Goal: Task Accomplishment & Management: Complete application form

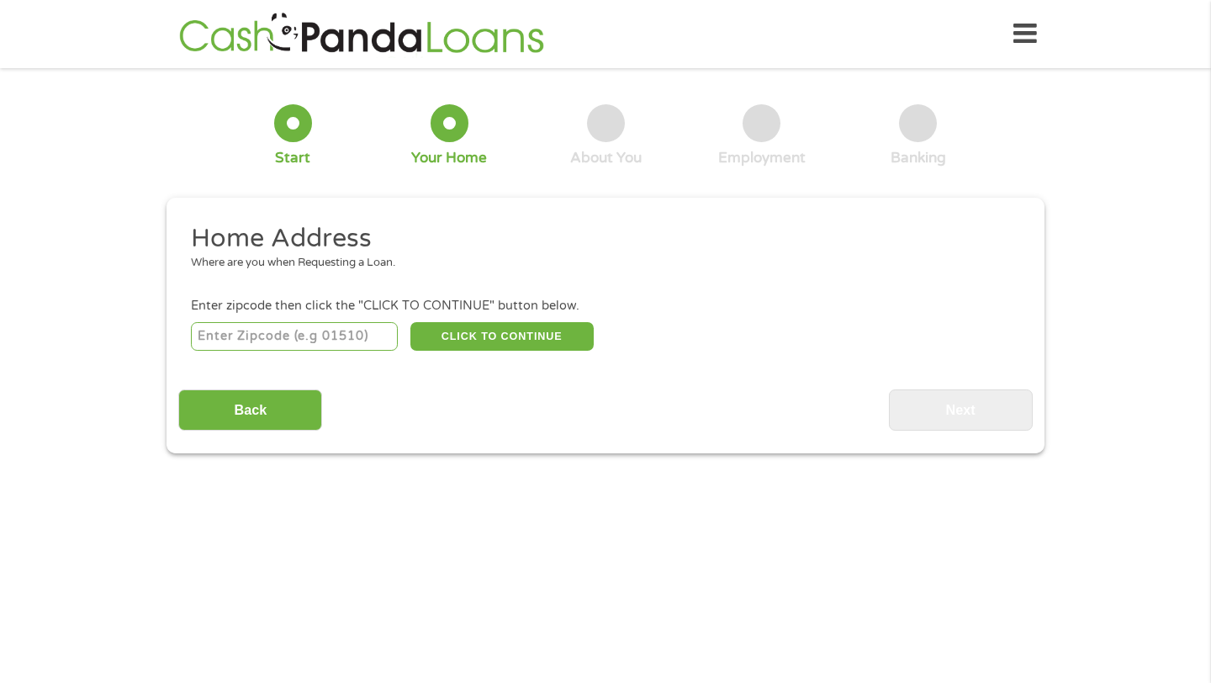
click at [330, 341] on input "number" at bounding box center [295, 336] width 208 height 29
type input "02360"
select select "[US_STATE]"
click at [488, 329] on button "CLICK TO CONTINUE" at bounding box center [501, 336] width 183 height 29
type input "02360"
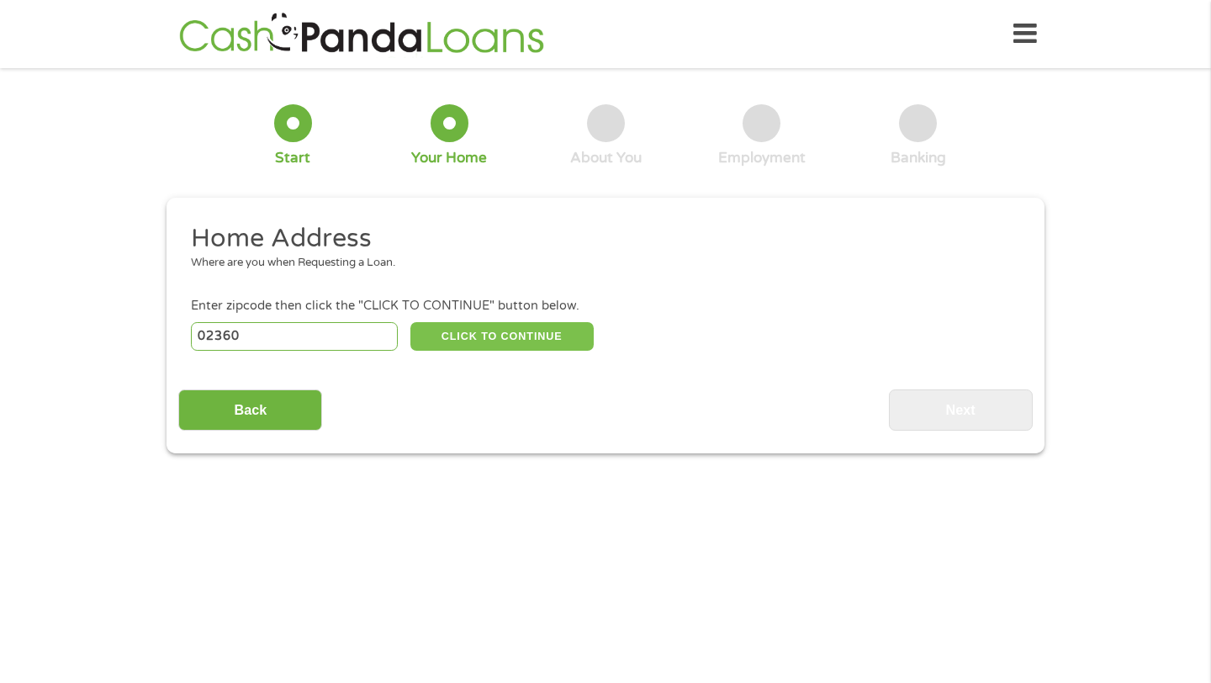
type input "[GEOGRAPHIC_DATA]"
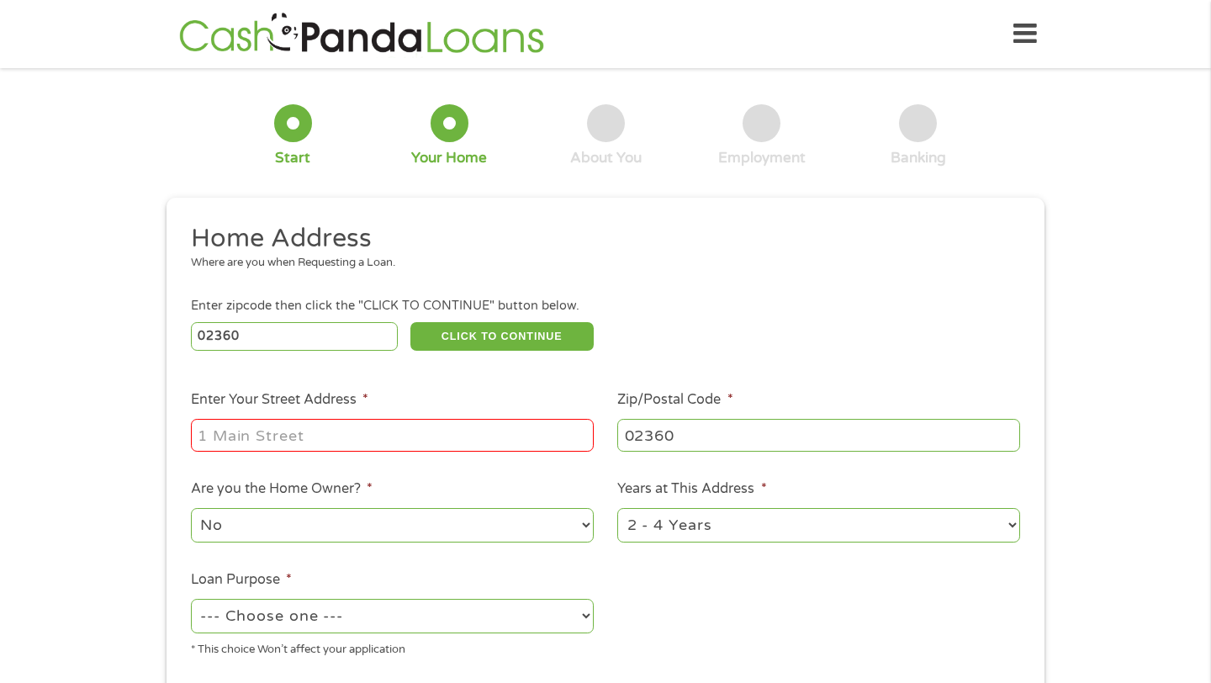
click at [354, 443] on input "Enter Your Street Address *" at bounding box center [392, 435] width 403 height 32
type input "[STREET_ADDRESS]"
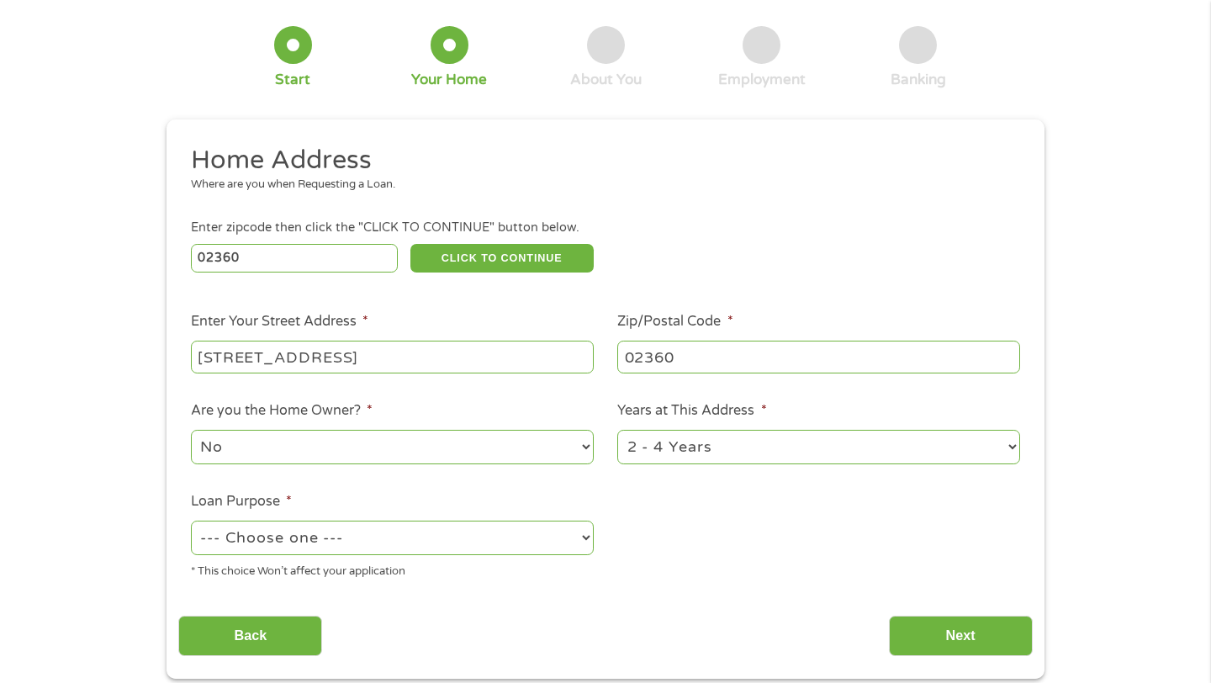
scroll to position [110, 0]
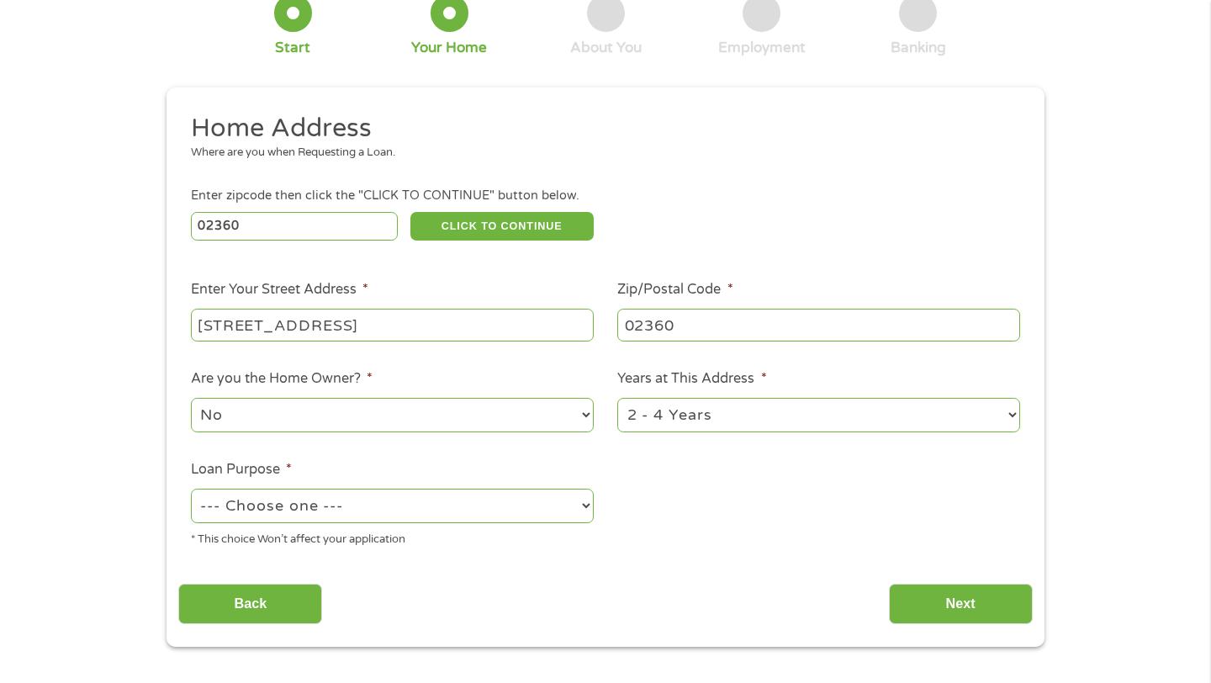
click at [706, 421] on select "1 Year or less 1 - 2 Years 2 - 4 Years Over 4 Years" at bounding box center [818, 415] width 403 height 34
select select "24months"
click at [388, 495] on select "--- Choose one --- Pay Bills Debt Consolidation Home Improvement Major Purchase…" at bounding box center [392, 506] width 403 height 34
select select "debtconsolidation"
click at [956, 606] on input "Next" at bounding box center [961, 604] width 144 height 41
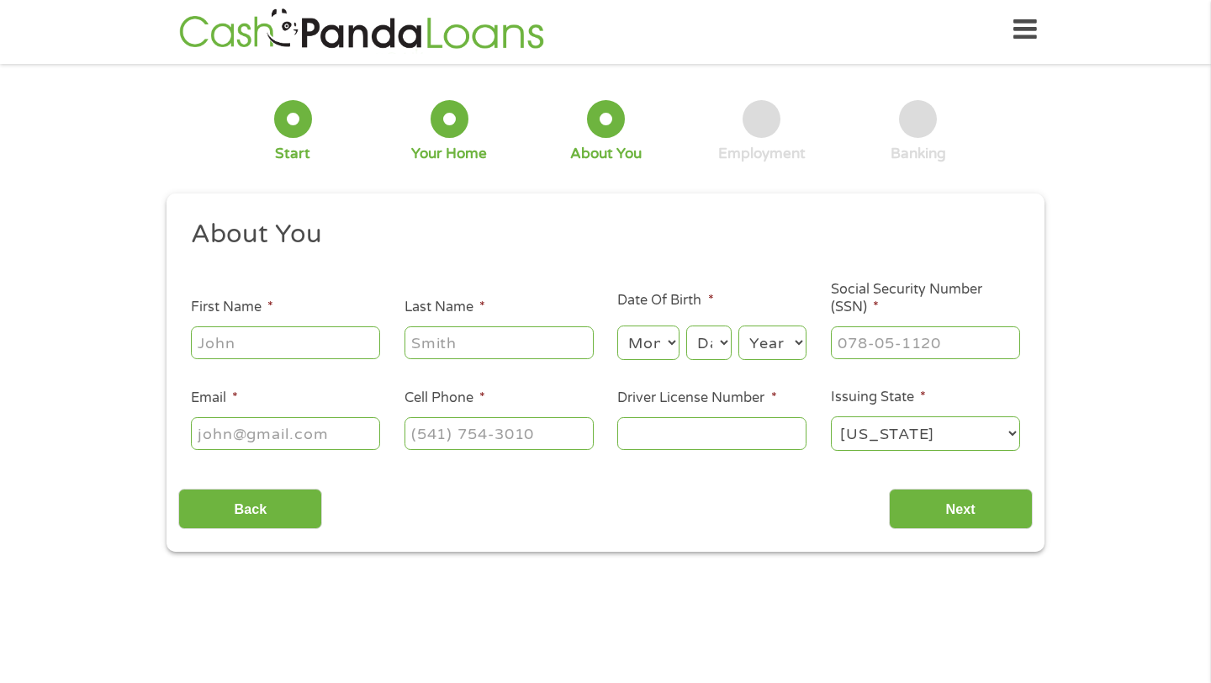
scroll to position [0, 0]
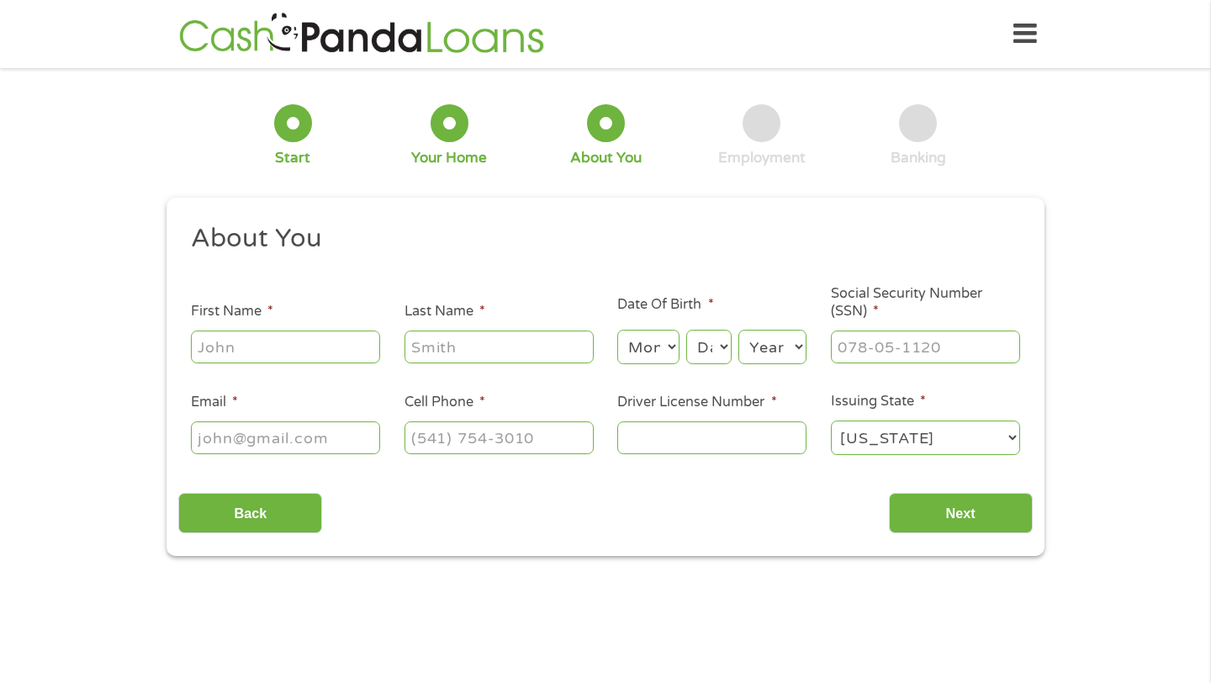
click at [240, 330] on input "First Name *" at bounding box center [285, 346] width 189 height 32
type input "Kayla"
type input "[PERSON_NAME]"
type input "[EMAIL_ADDRESS][DOMAIN_NAME]"
type input "[PHONE_NUMBER]"
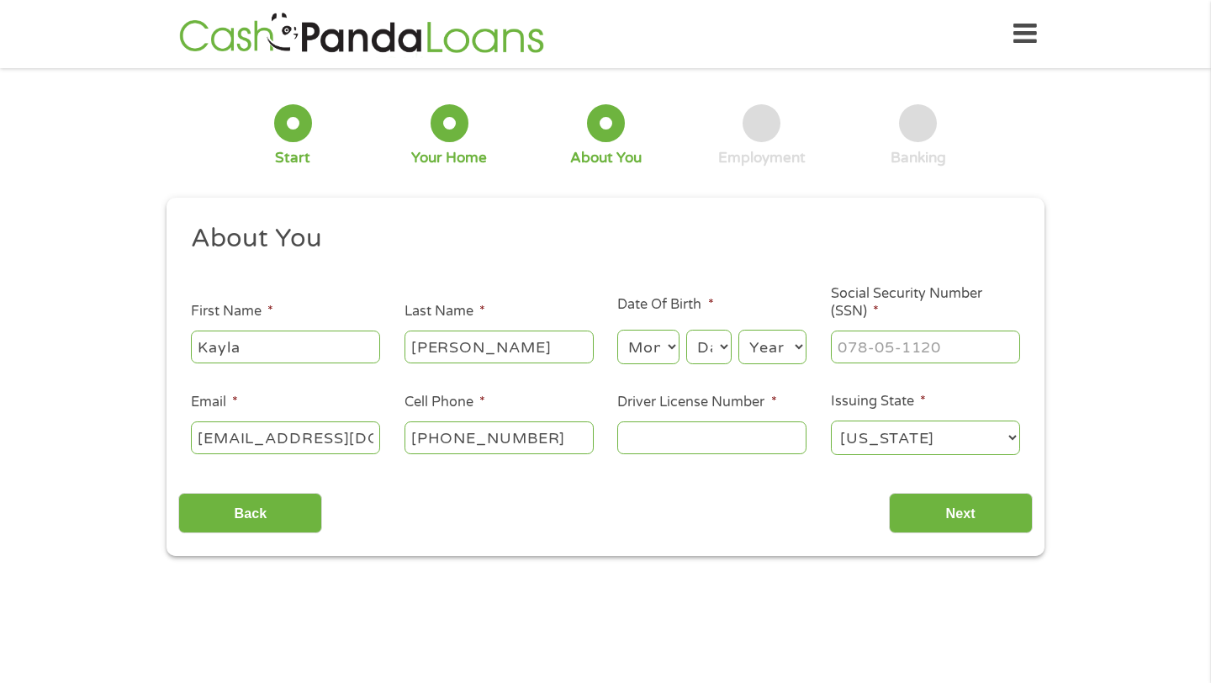
click at [659, 355] on select "Month 1 2 3 4 5 6 7 8 9 10 11 12" at bounding box center [647, 347] width 61 height 34
click at [730, 341] on select "Day 1 2 3 4 5 6 7 8 9 10 11 12 13 14 15 16 17 18 19 20 21 22 23 24 25 26 27 28 …" at bounding box center [708, 347] width 45 height 34
select select "13"
click at [753, 352] on select "Year [DATE] 2006 2005 2004 2003 2002 2001 2000 1999 1998 1997 1996 1995 1994 19…" at bounding box center [772, 347] width 68 height 34
select select "1997"
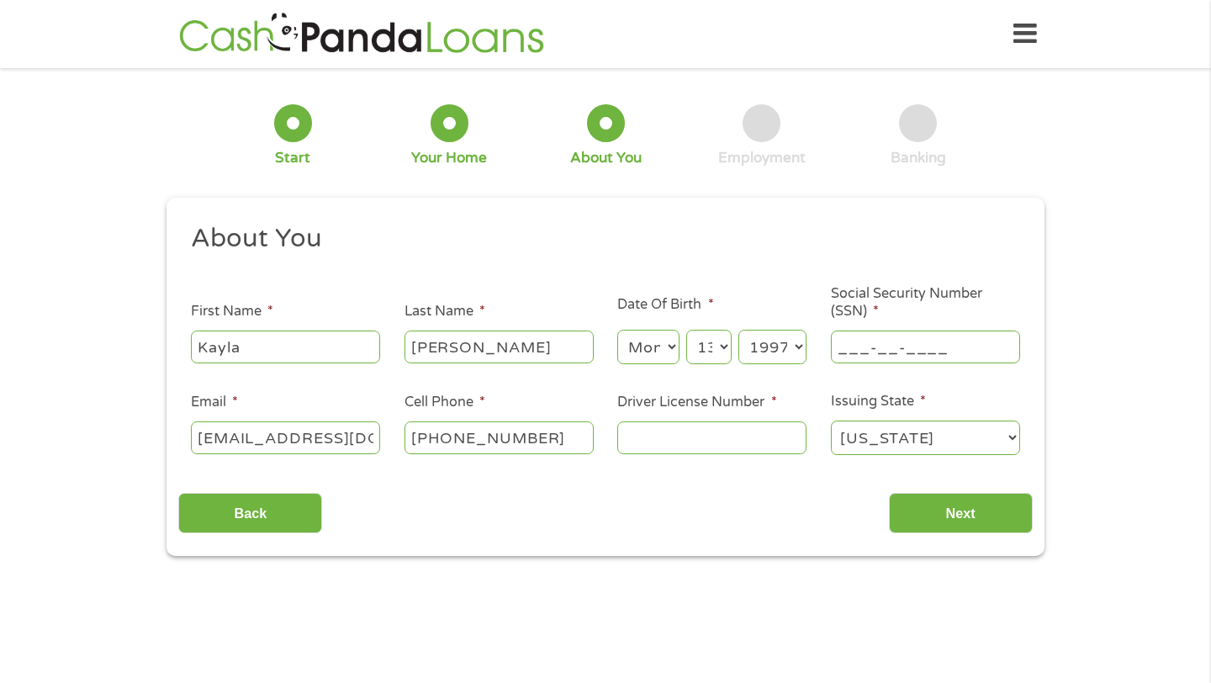
click at [873, 349] on input "___-__-____" at bounding box center [925, 346] width 189 height 32
type input "023-80-1262"
drag, startPoint x: 568, startPoint y: 435, endPoint x: 238, endPoint y: 431, distance: 330.5
click at [238, 433] on ul "About You This field is hidden when viewing the form Title * --- Choose one ---…" at bounding box center [604, 346] width 853 height 248
drag, startPoint x: 554, startPoint y: 438, endPoint x: 317, endPoint y: 437, distance: 237.1
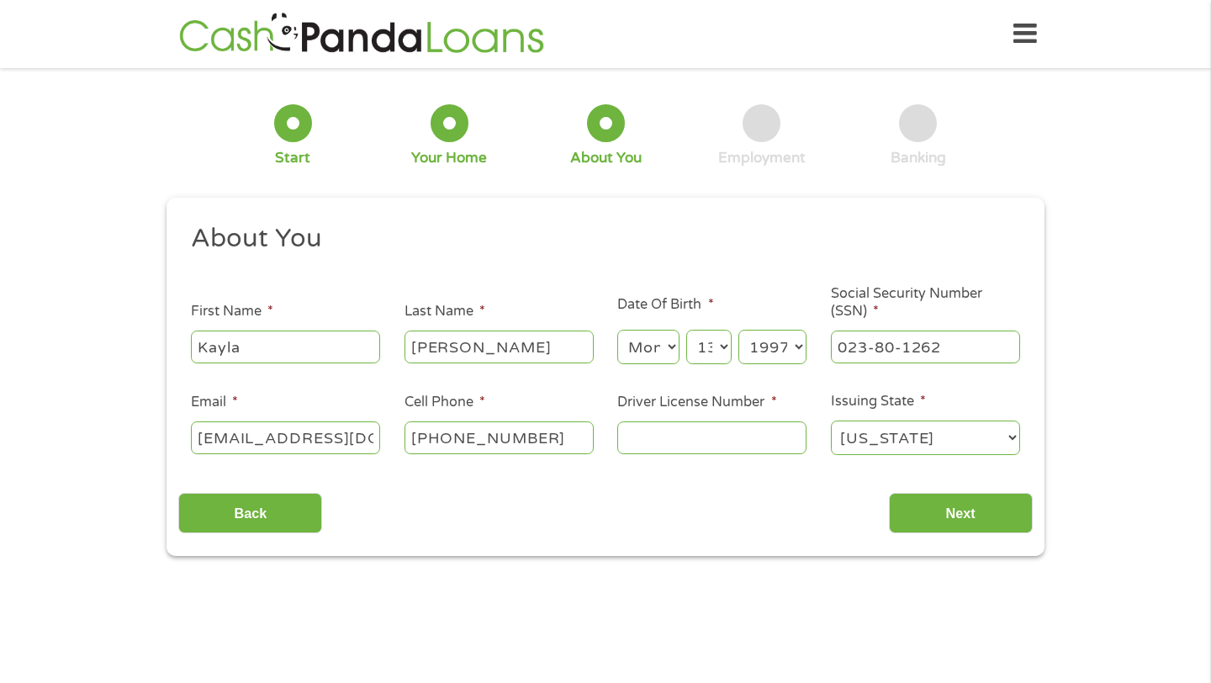
click at [317, 438] on ul "About You This field is hidden when viewing the form Title * --- Choose one ---…" at bounding box center [604, 346] width 853 height 248
type input "[PHONE_NUMBER]"
click at [642, 446] on input "Driver License Number *" at bounding box center [711, 437] width 189 height 32
type input "S30451293"
click at [942, 511] on input "Next" at bounding box center [961, 513] width 144 height 41
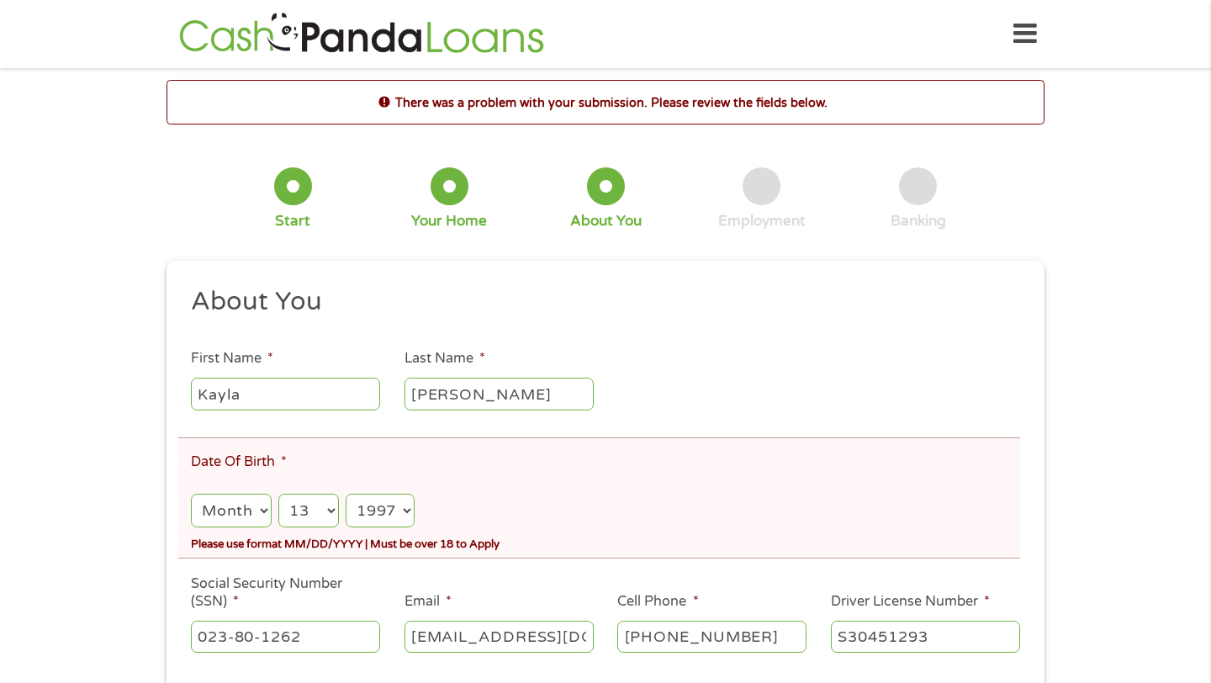
scroll to position [7, 7]
click at [219, 500] on select "Month 1 2 3 4 5 6 7 8 9 10 11 12" at bounding box center [231, 511] width 81 height 34
select select "1"
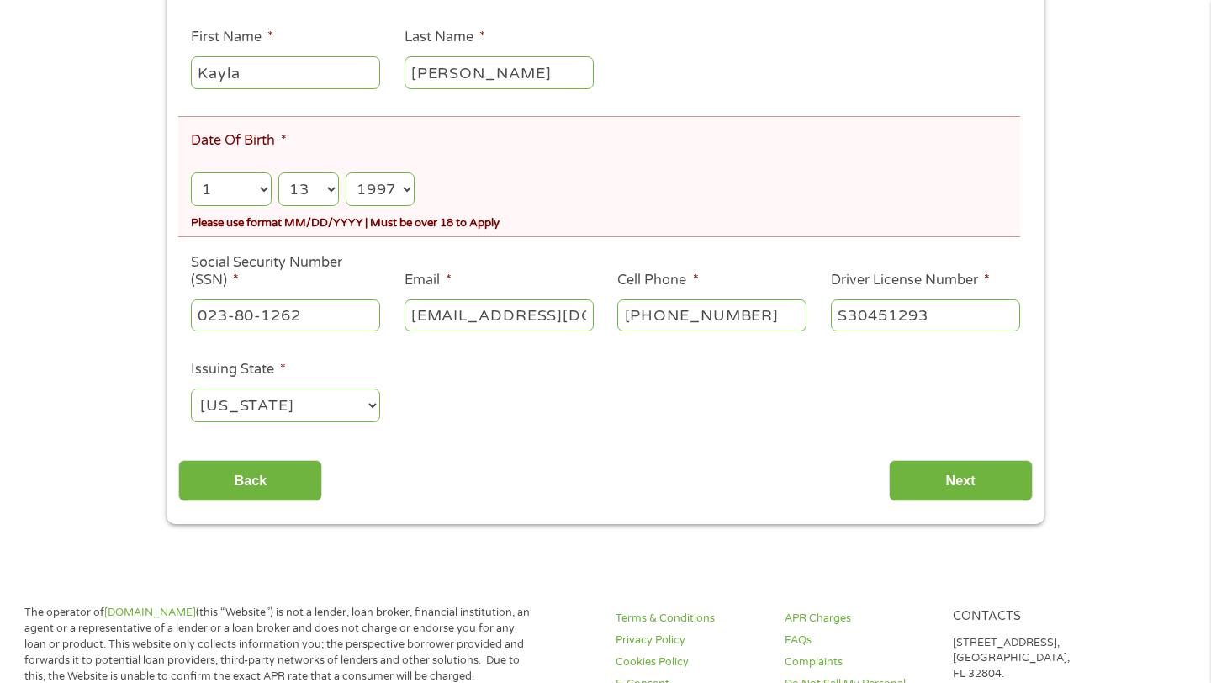
scroll to position [492, 0]
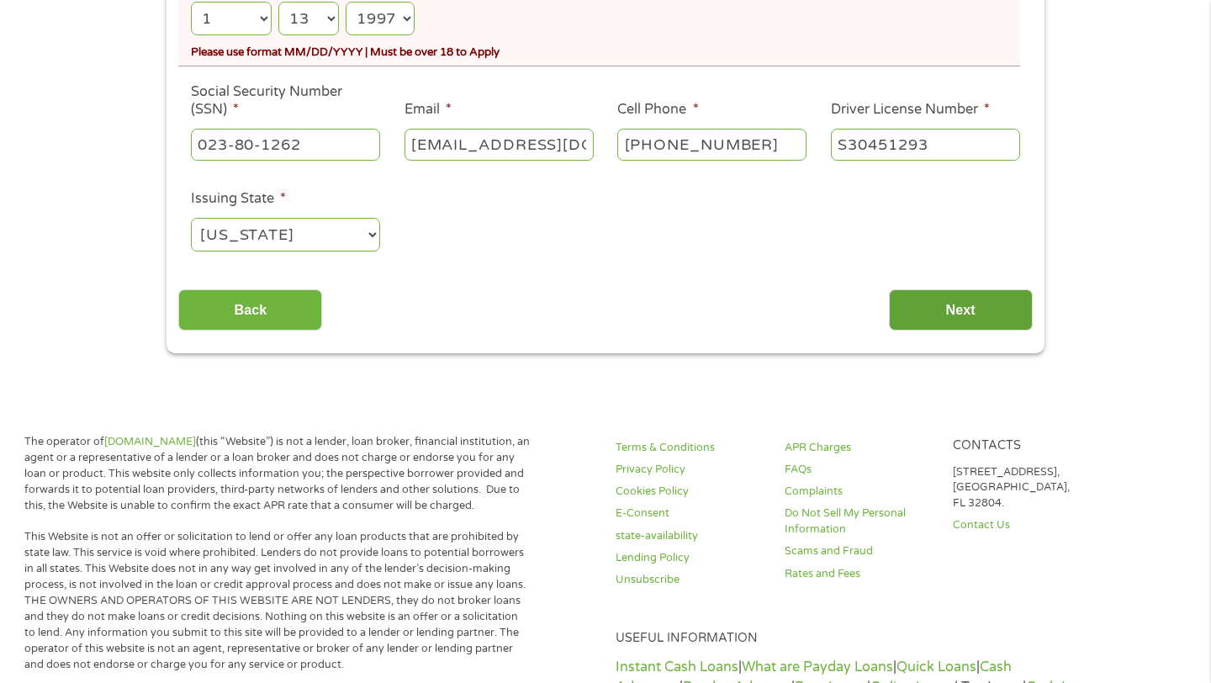
click at [976, 312] on input "Next" at bounding box center [961, 309] width 144 height 41
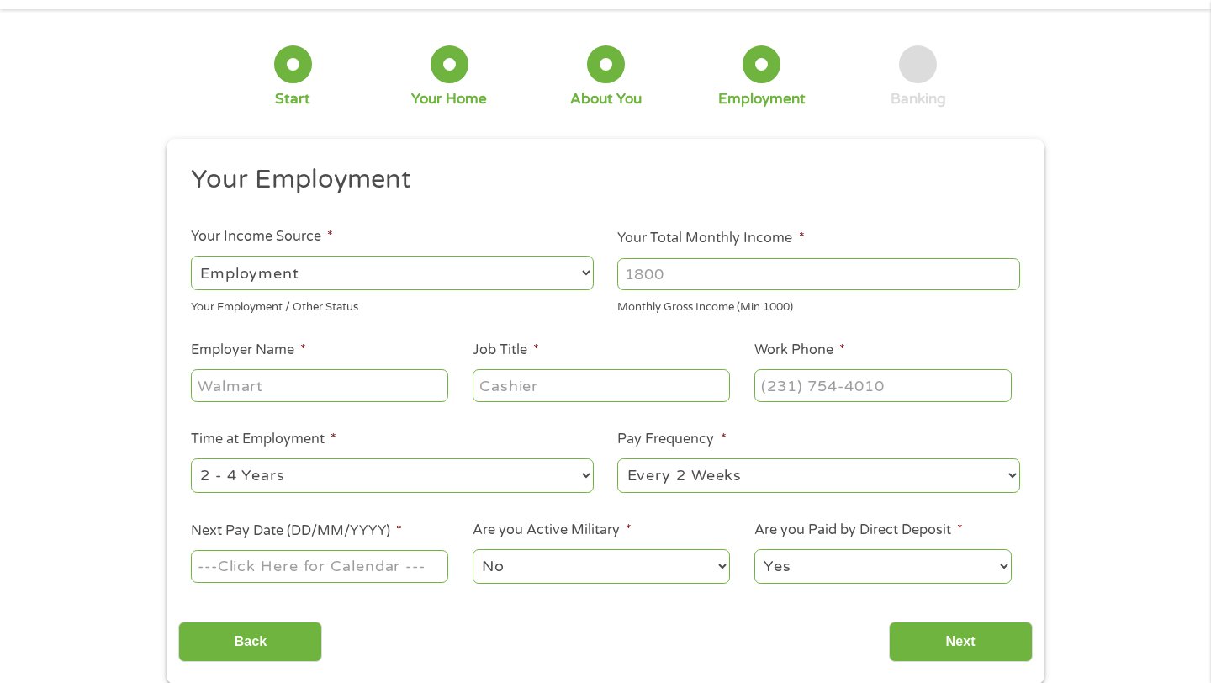
scroll to position [0, 0]
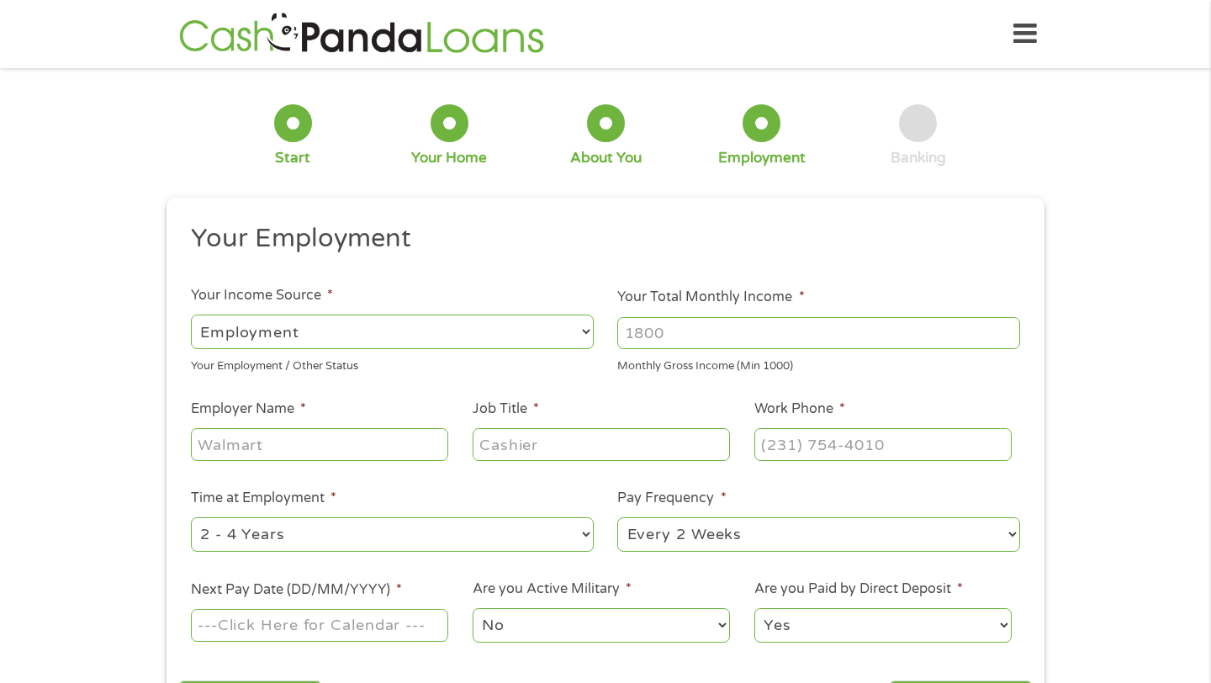
click at [505, 324] on select "--- Choose one --- Employment [DEMOGRAPHIC_DATA] Benefits" at bounding box center [392, 331] width 403 height 34
click at [700, 328] on input "Your Total Monthly Income *" at bounding box center [818, 333] width 403 height 32
type input "4500"
click at [291, 456] on input "Employer Name *" at bounding box center [319, 444] width 257 height 32
type input "Plymouth Public"
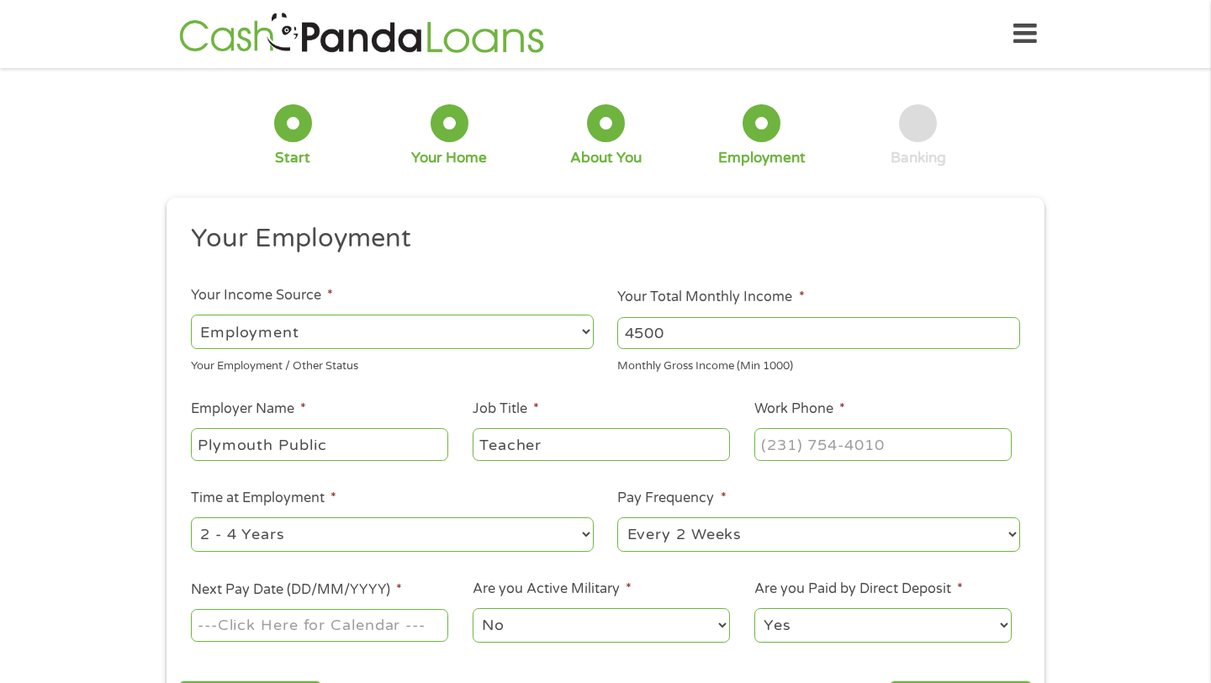
type input "Teacher"
type input "[PHONE_NUMBER]"
click at [315, 552] on select "--- Choose one --- 1 Year or less 1 - 2 Years 2 - 4 Years Over 4 Years" at bounding box center [392, 534] width 403 height 34
select select "60months"
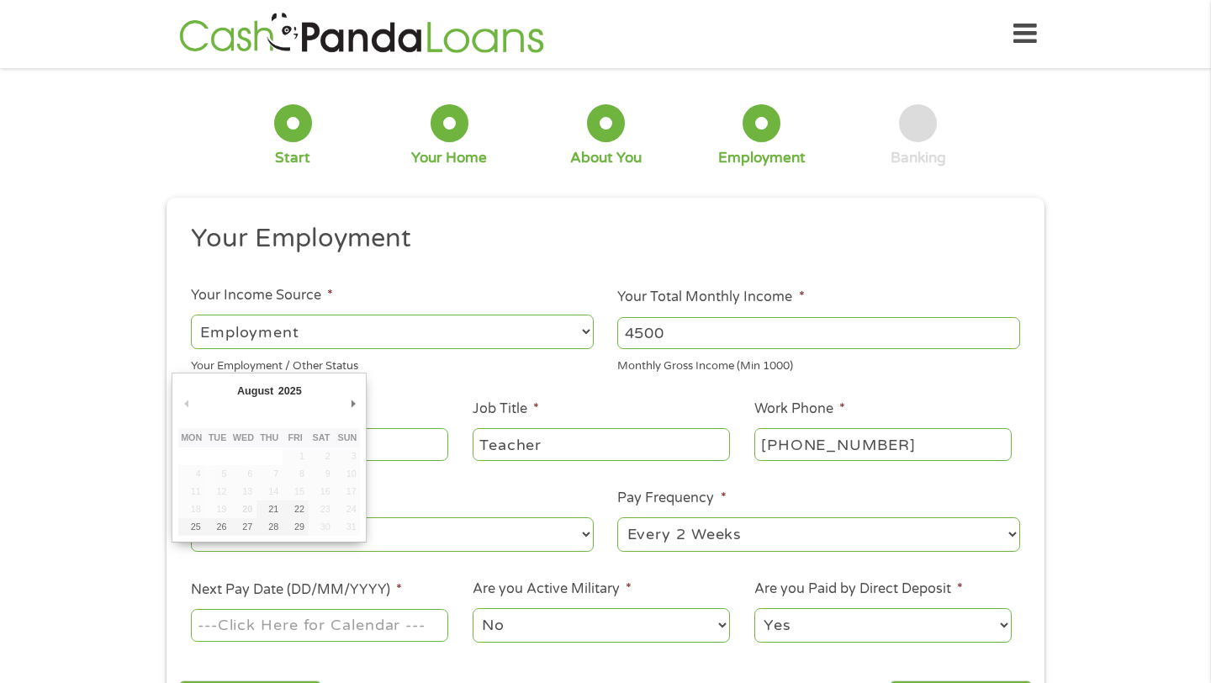
click at [239, 624] on input "Next Pay Date (DD/MM/YYYY) *" at bounding box center [319, 625] width 257 height 32
type input "[DATE]"
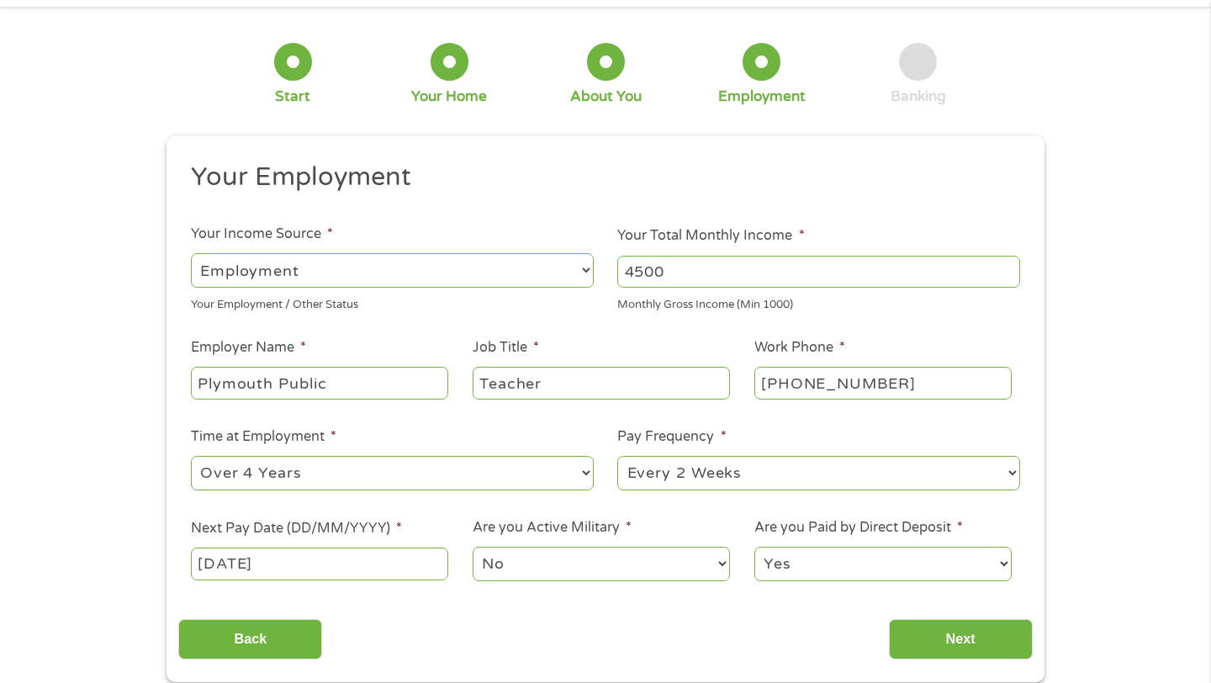
scroll to position [74, 0]
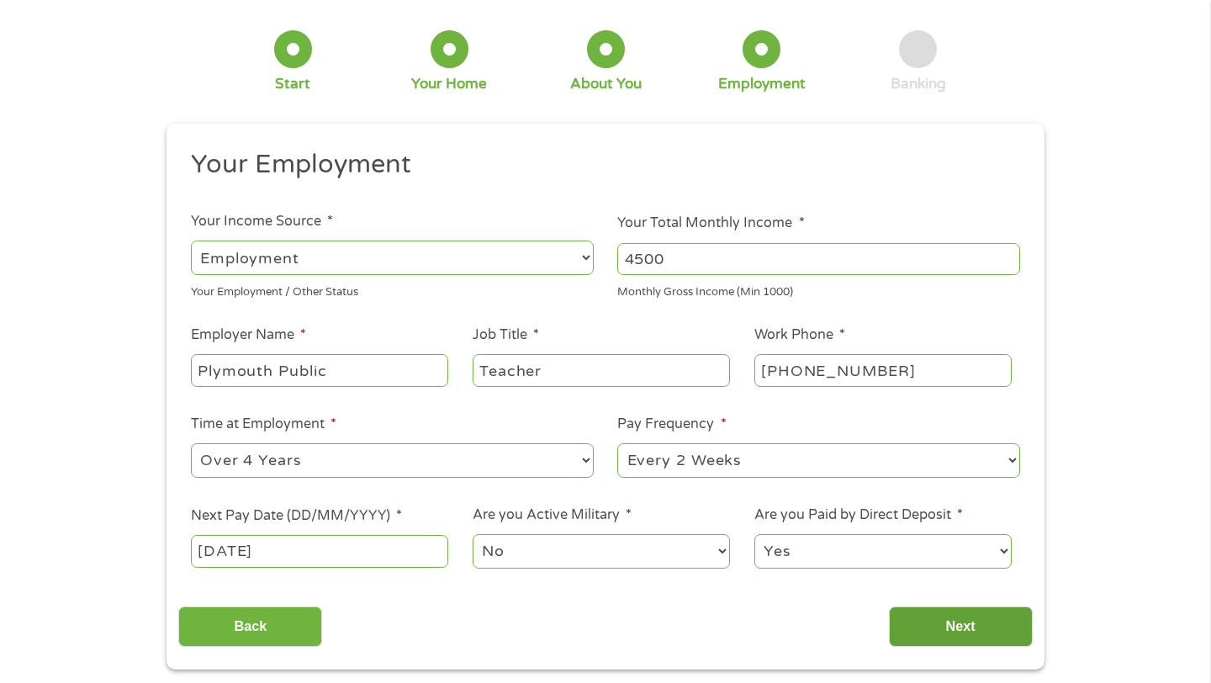
click at [969, 628] on input "Next" at bounding box center [961, 626] width 144 height 41
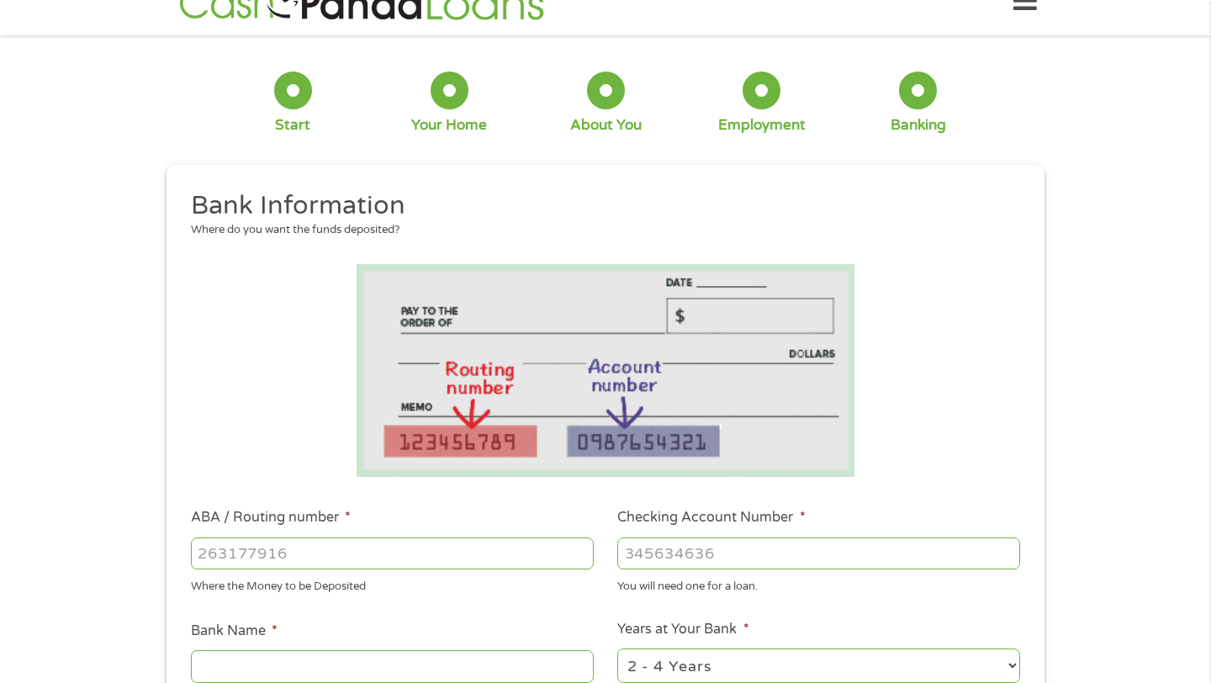
scroll to position [0, 0]
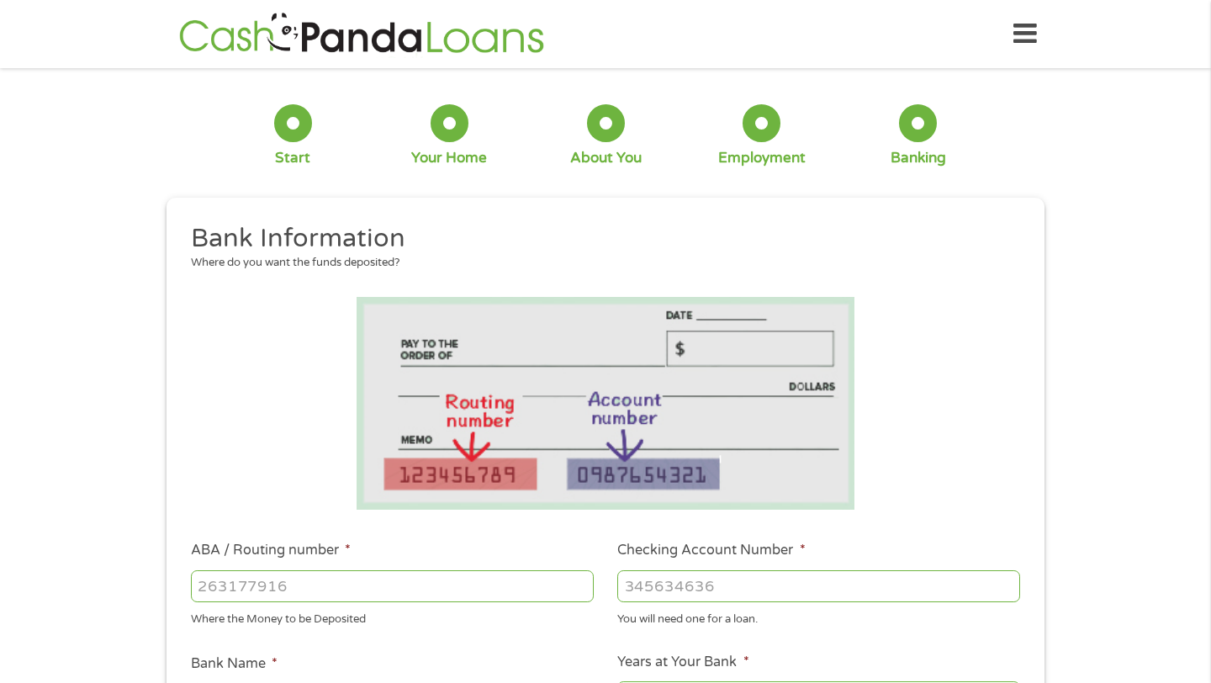
click at [262, 584] on input "ABA / Routing number *" at bounding box center [392, 586] width 403 height 32
click at [690, 581] on input "Checking Account Number *" at bounding box center [818, 586] width 403 height 32
click at [370, 580] on input "ABA / Routing number *" at bounding box center [392, 586] width 403 height 32
type input "231272691"
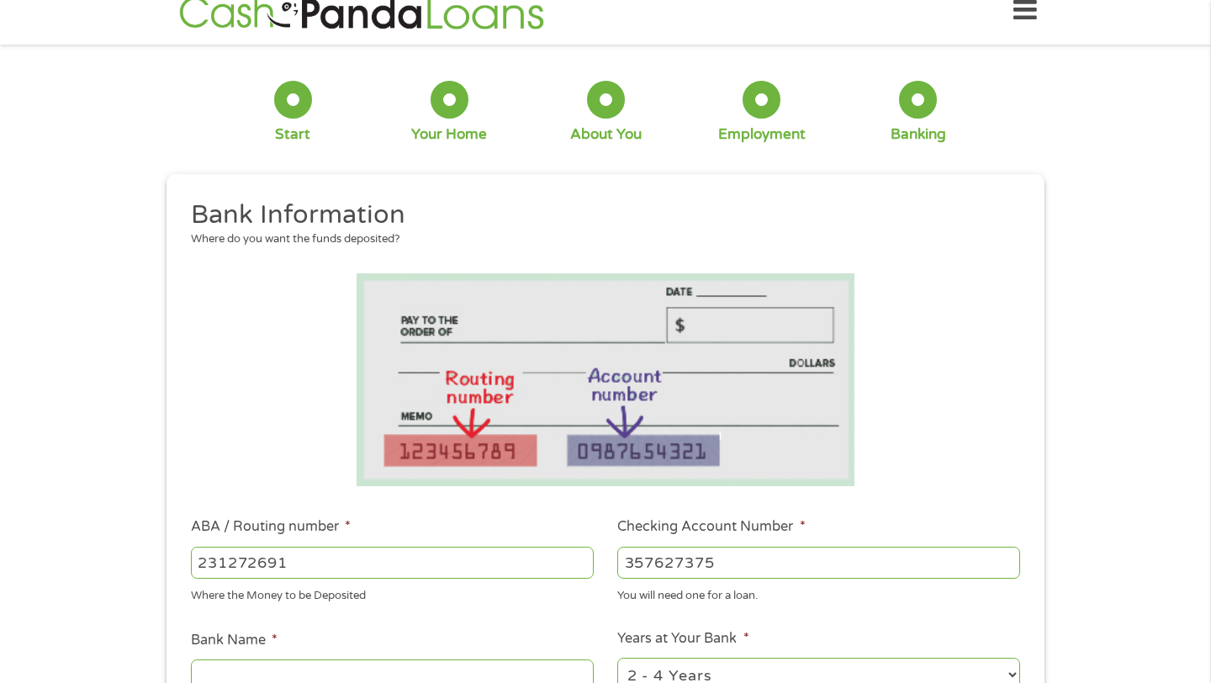
scroll to position [24, 0]
click at [666, 564] on input "357627375" at bounding box center [818, 562] width 403 height 32
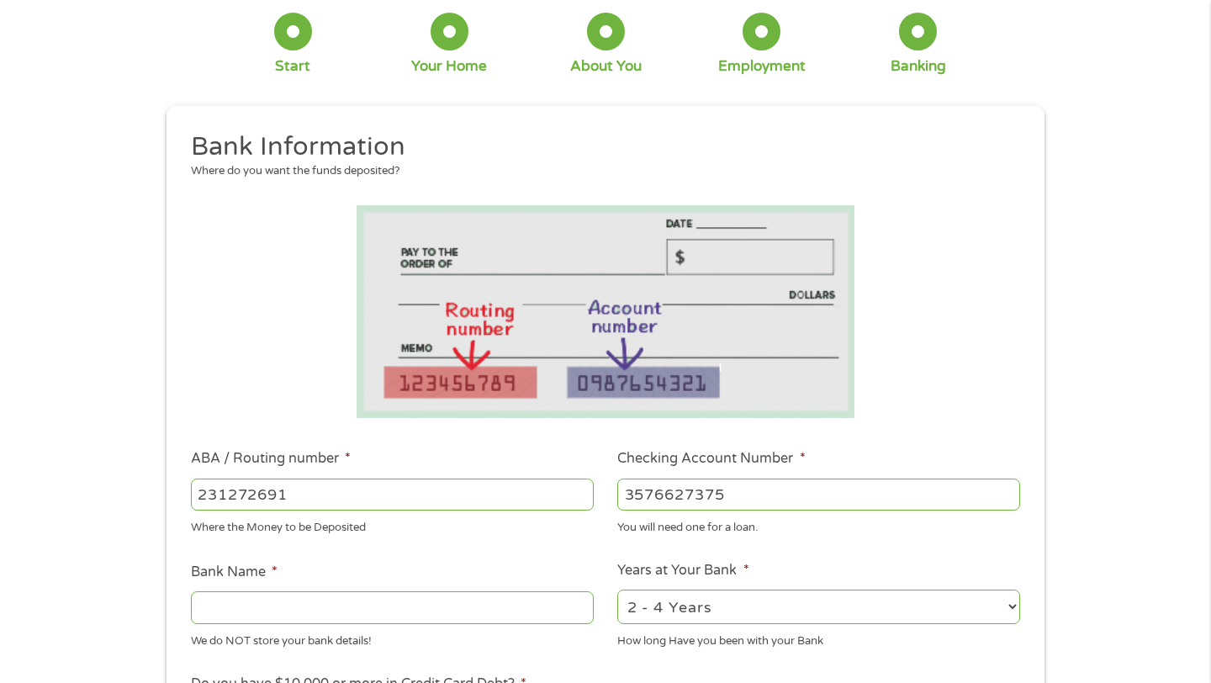
scroll to position [93, 0]
type input "3576627375"
click at [304, 610] on input "Bank Name *" at bounding box center [392, 605] width 403 height 32
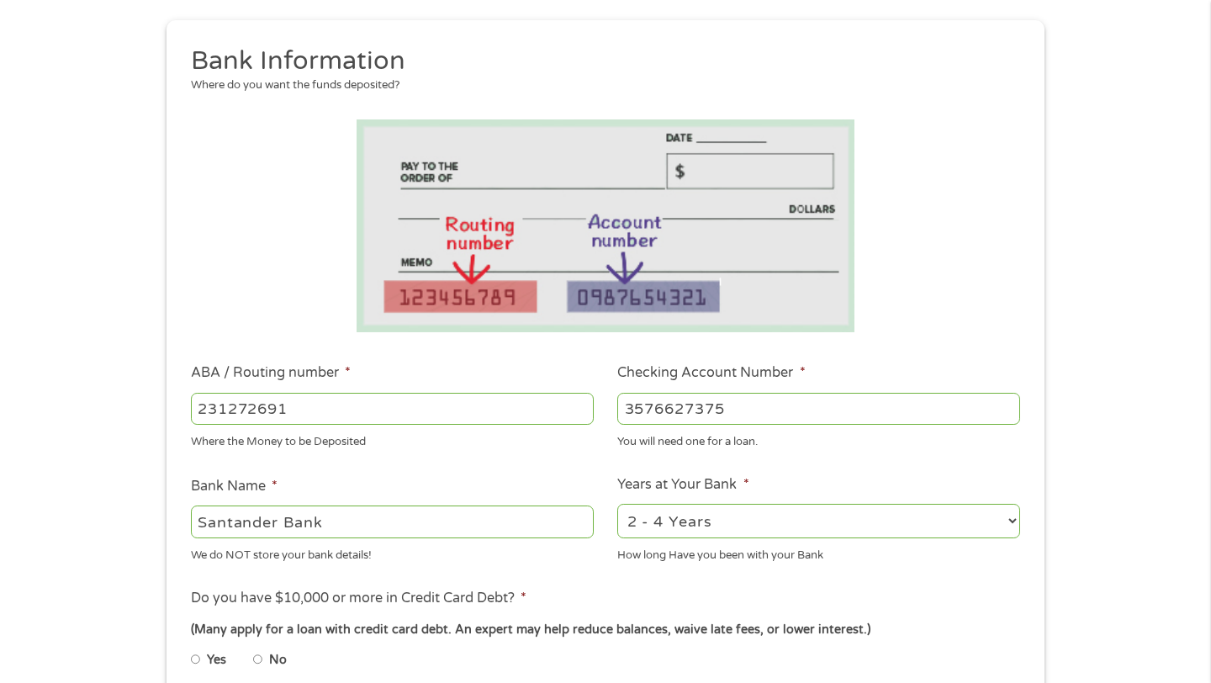
scroll to position [232, 0]
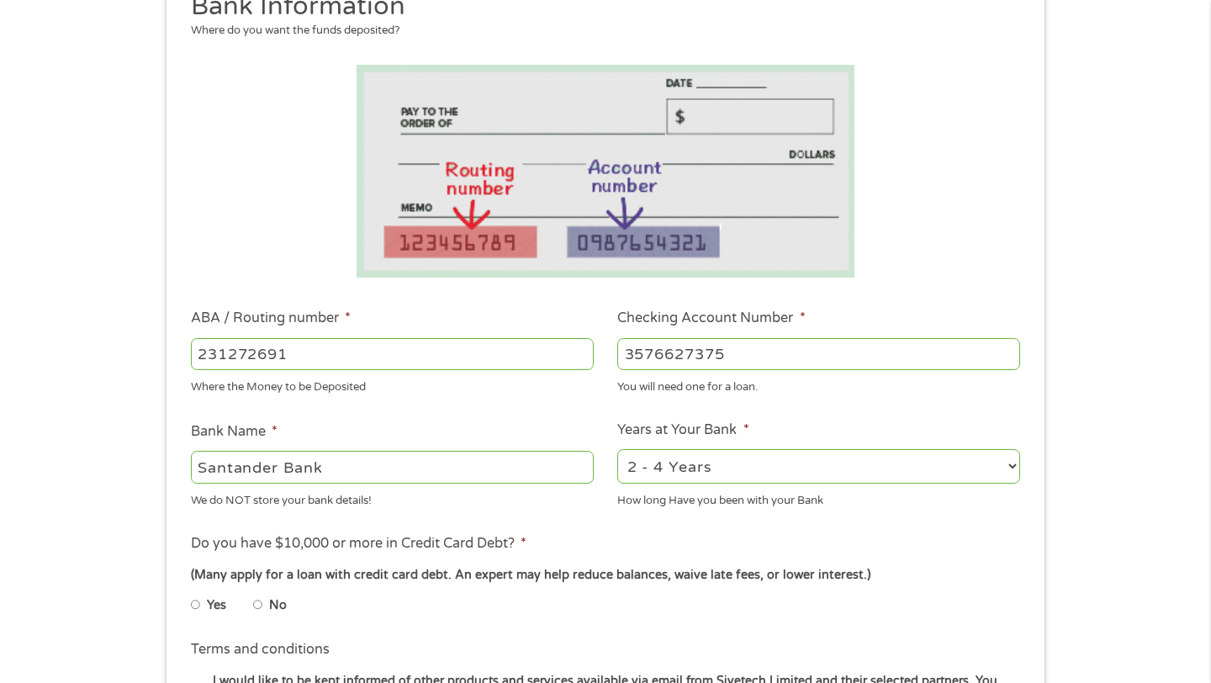
type input "Santander Bank"
click at [705, 485] on div "2 - 4 Years 6 - 12 Months 1 - 2 Years Over 4 Years" at bounding box center [818, 466] width 403 height 40
click at [705, 477] on select "2 - 4 Years 6 - 12 Months 1 - 2 Years Over 4 Years" at bounding box center [818, 466] width 403 height 34
select select "60months"
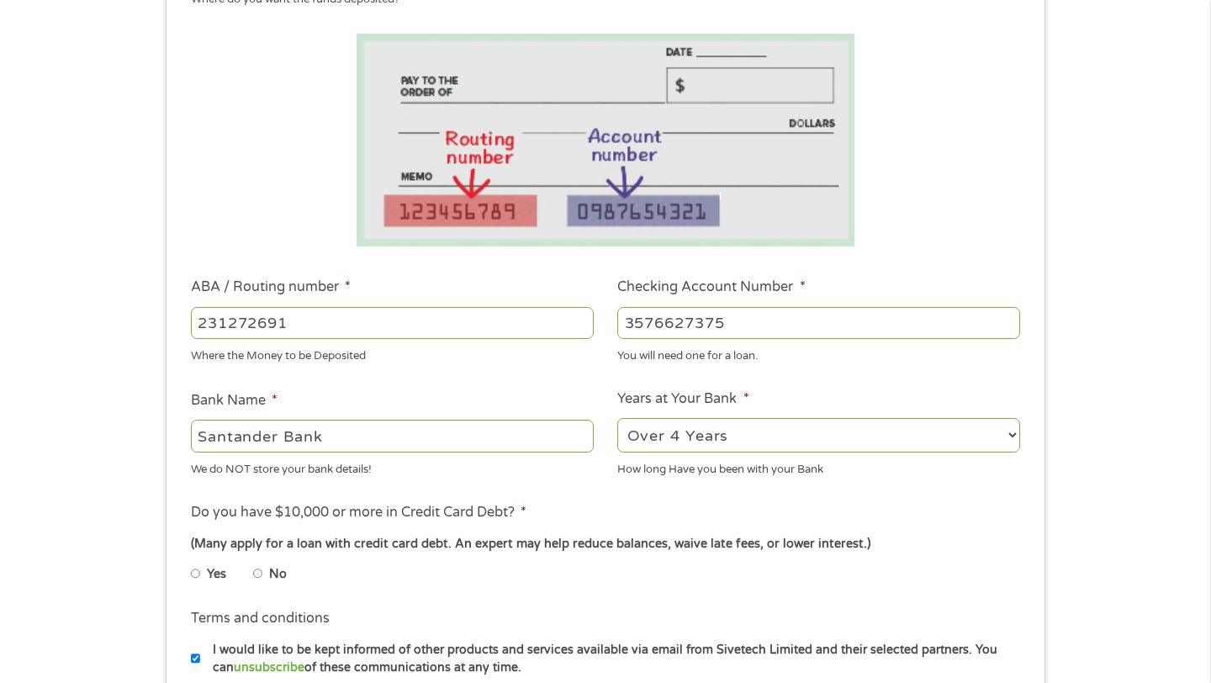
click at [270, 571] on label "No" at bounding box center [278, 574] width 18 height 18
click at [263, 571] on input "No" at bounding box center [258, 573] width 10 height 27
radio input "true"
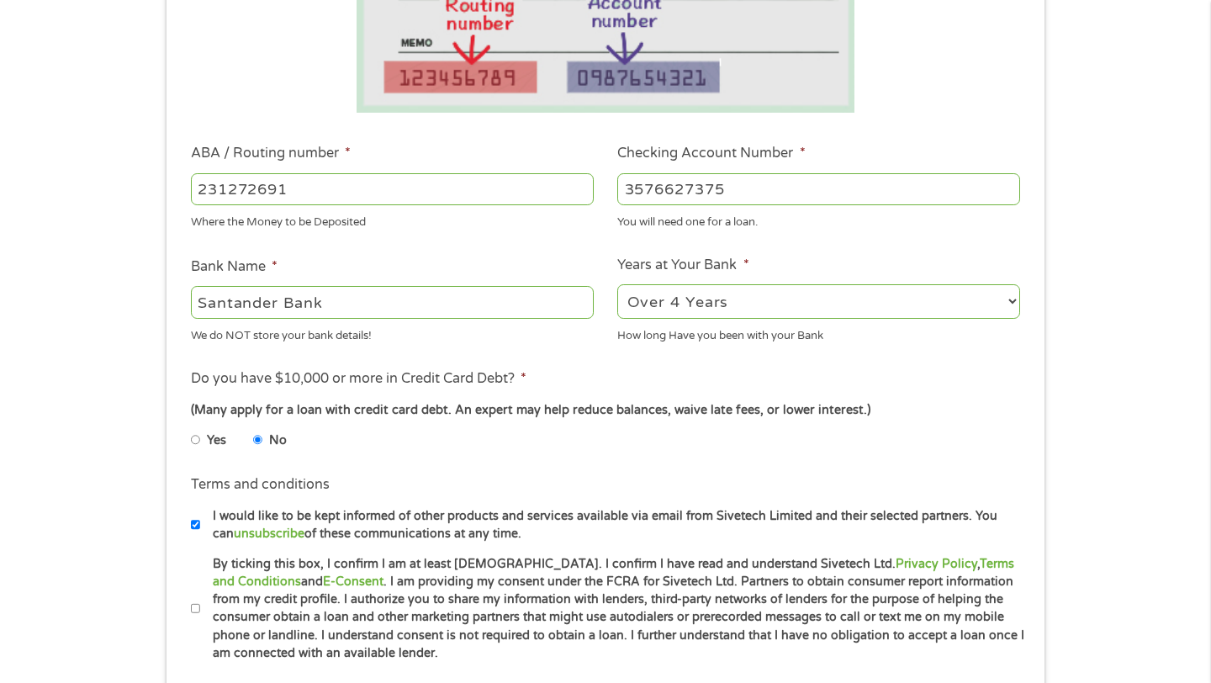
scroll to position [406, 0]
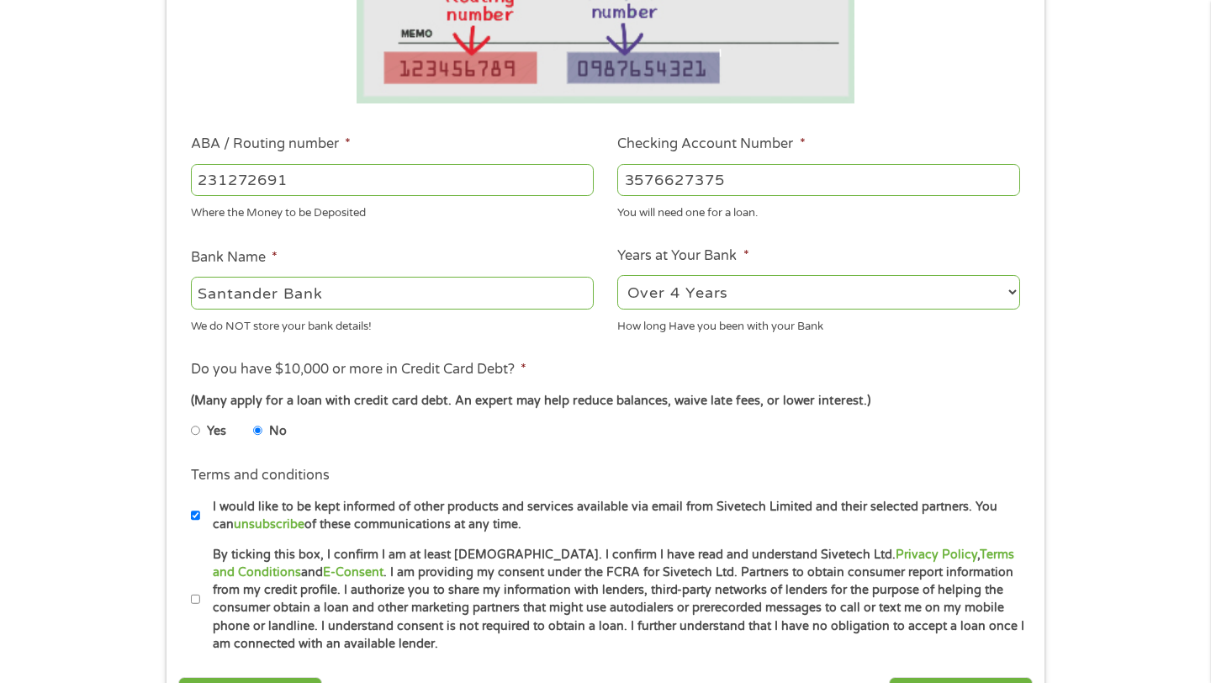
click at [335, 510] on label "I would like to be kept informed of other products and services available via e…" at bounding box center [612, 516] width 825 height 36
click at [201, 510] on input "I would like to be kept informed of other products and services available via e…" at bounding box center [196, 515] width 10 height 27
checkbox input "false"
click at [334, 584] on label "By ticking this box, I confirm I am at least [DEMOGRAPHIC_DATA]. I confirm I ha…" at bounding box center [612, 600] width 825 height 108
click at [201, 586] on input "By ticking this box, I confirm I am at least [DEMOGRAPHIC_DATA]. I confirm I ha…" at bounding box center [196, 599] width 10 height 27
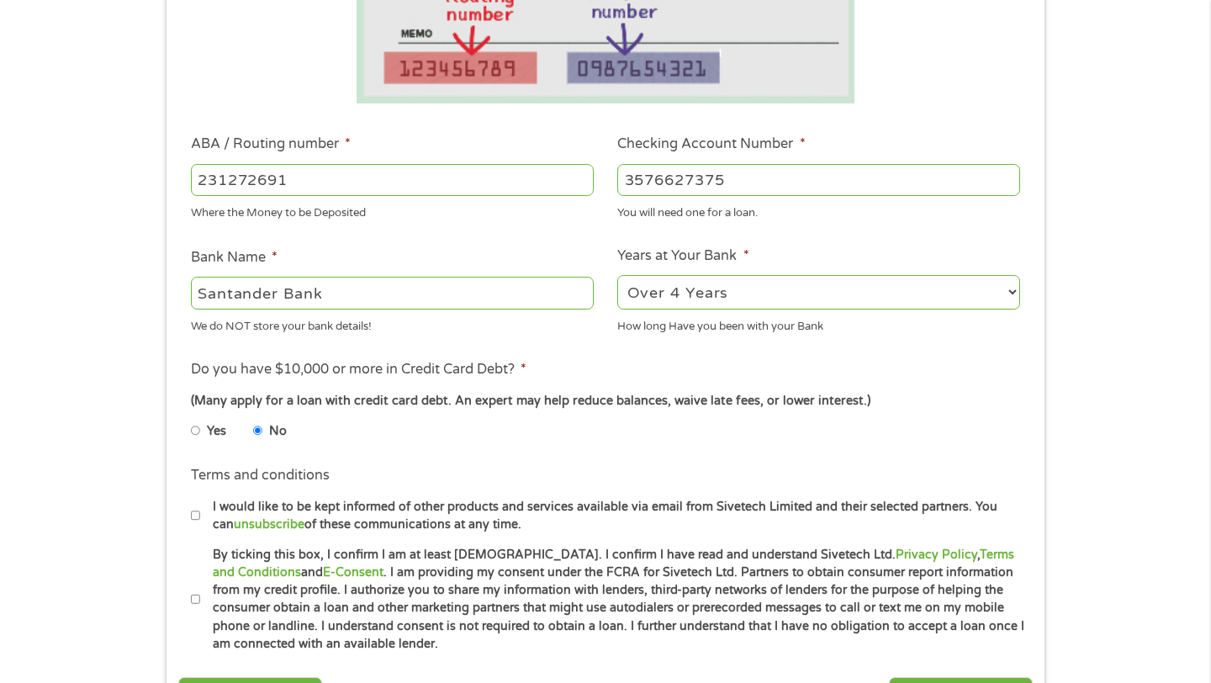
checkbox input "true"
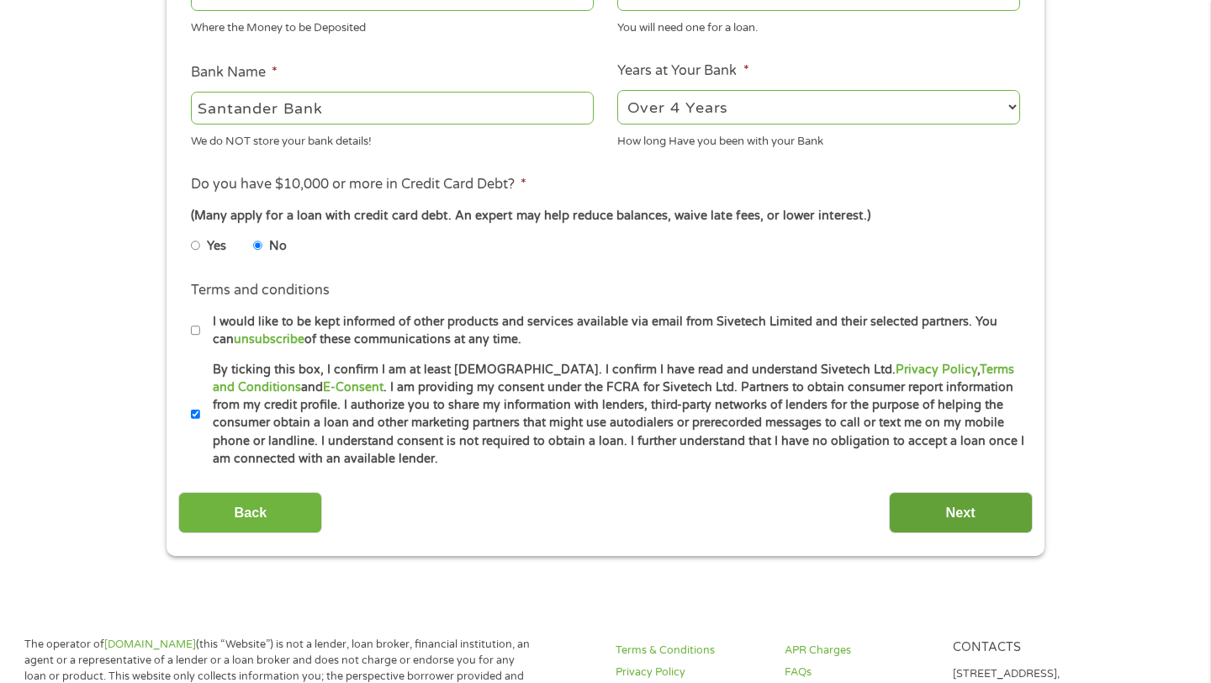
click at [975, 521] on input "Next" at bounding box center [961, 512] width 144 height 41
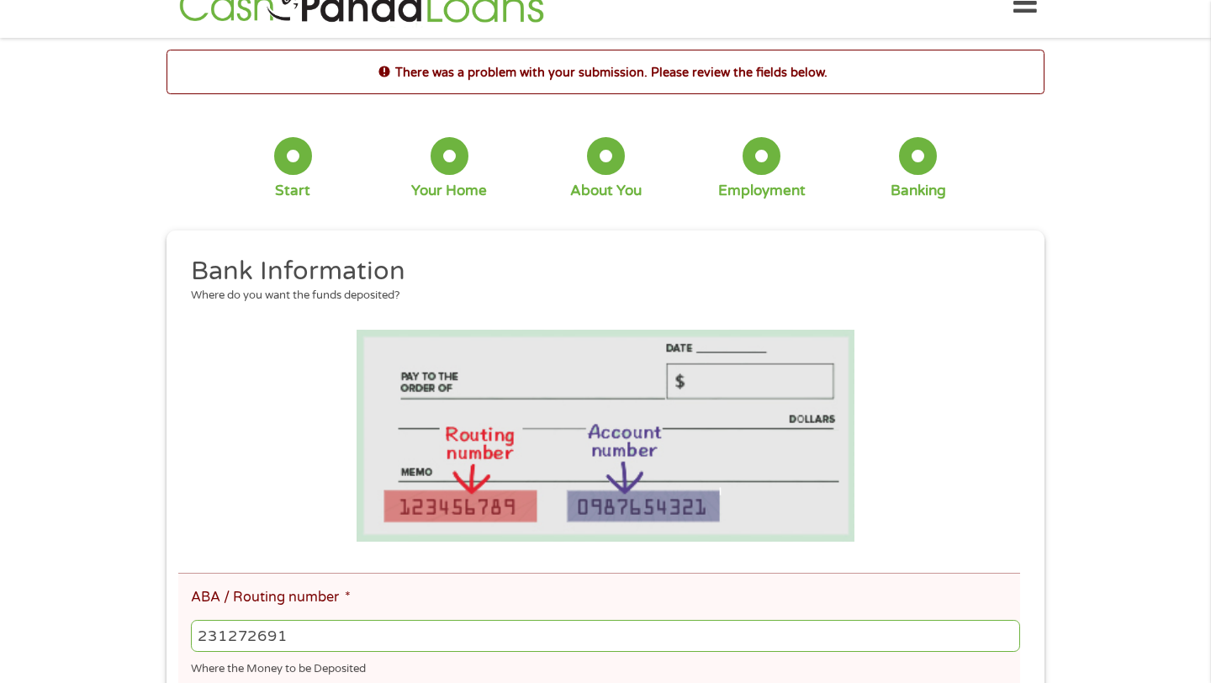
scroll to position [34, 0]
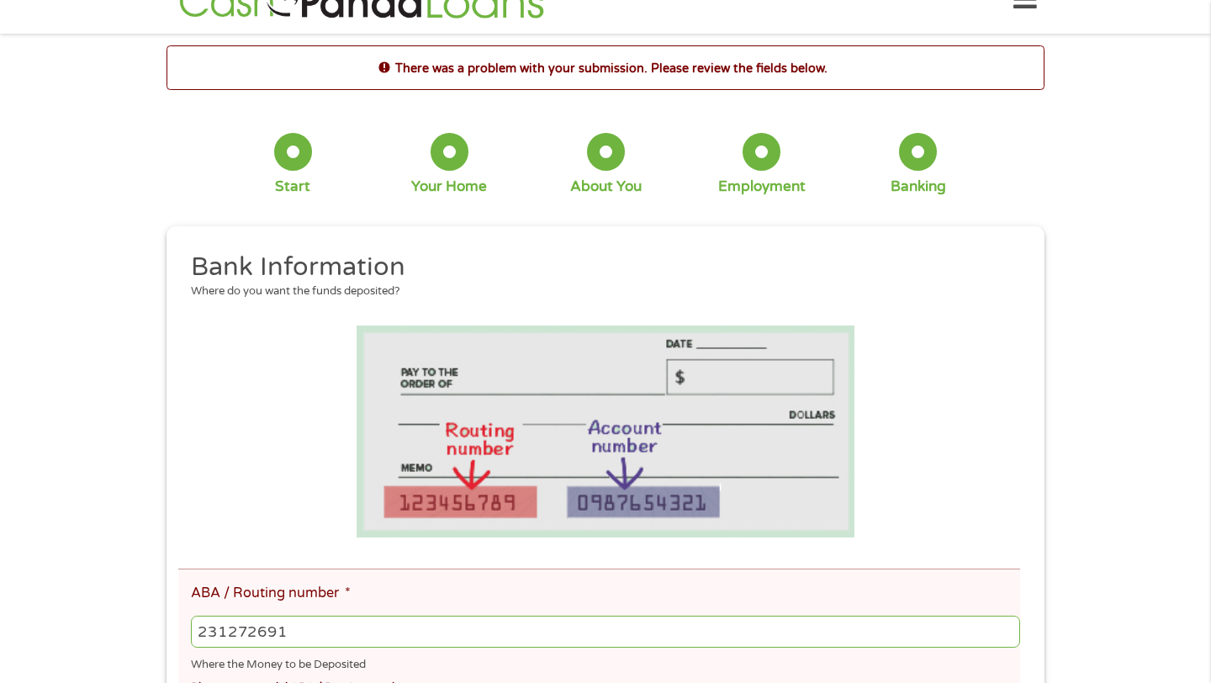
click at [235, 629] on input "231272691" at bounding box center [605, 632] width 829 height 32
type input "231372691"
type input "SANTANDER"
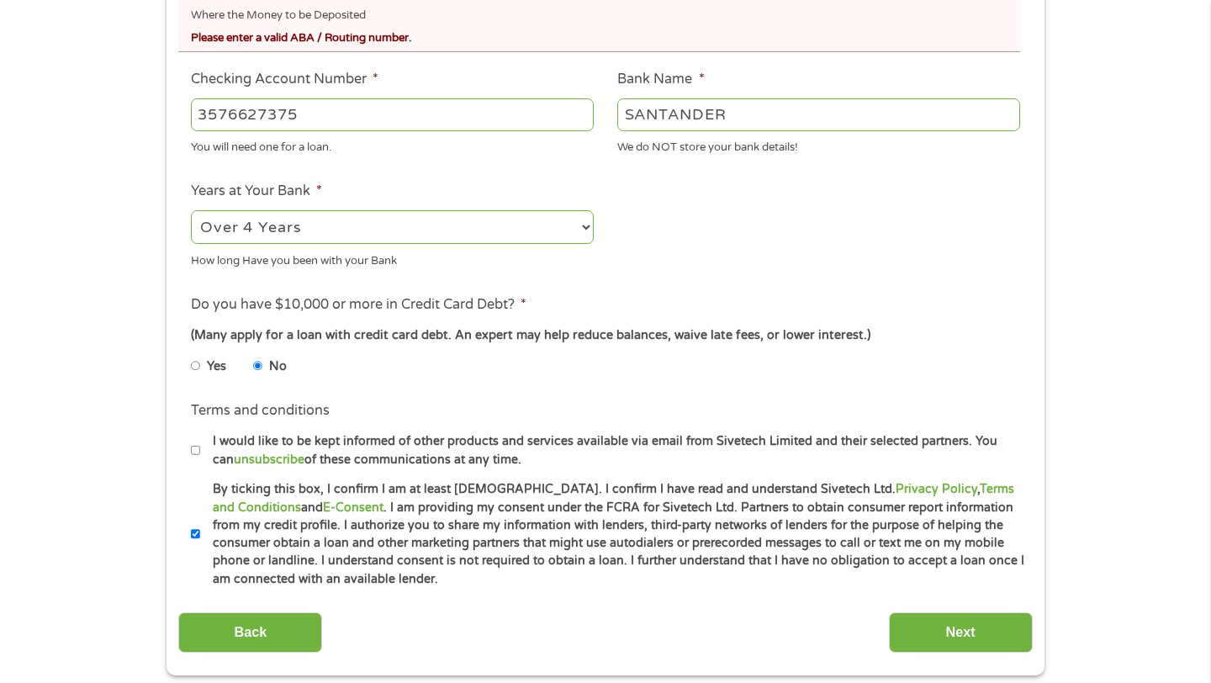
scroll to position [724, 0]
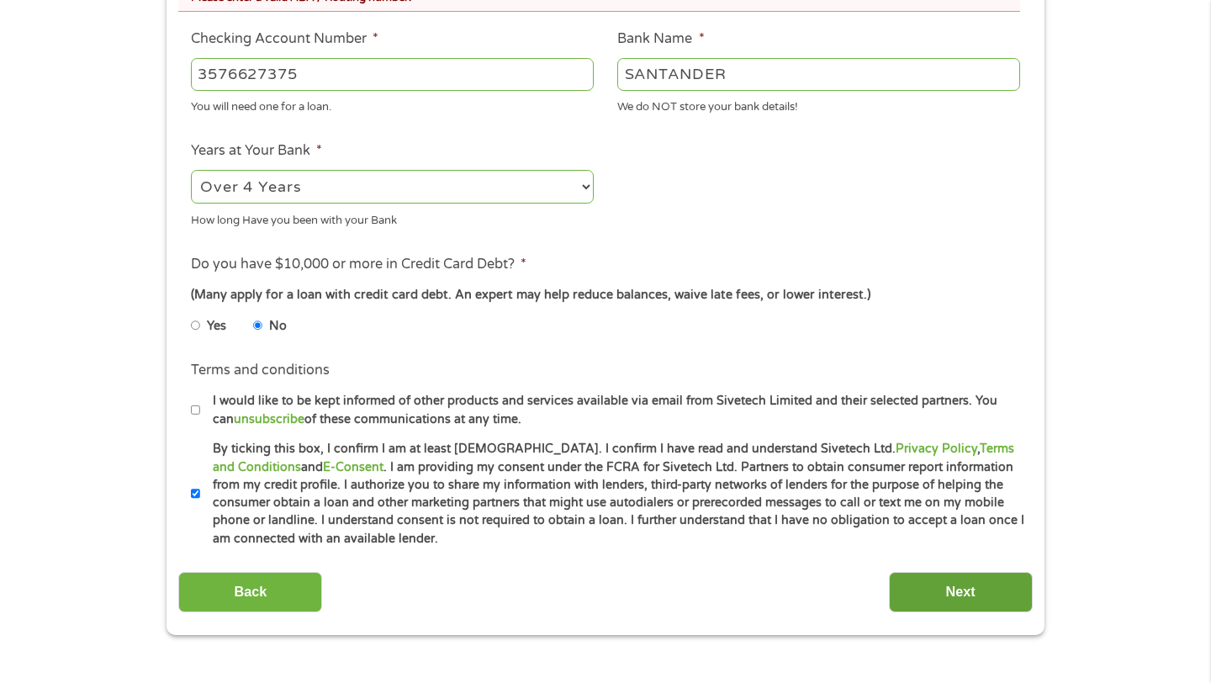
type input "231372691"
click at [931, 585] on input "Next" at bounding box center [961, 592] width 144 height 41
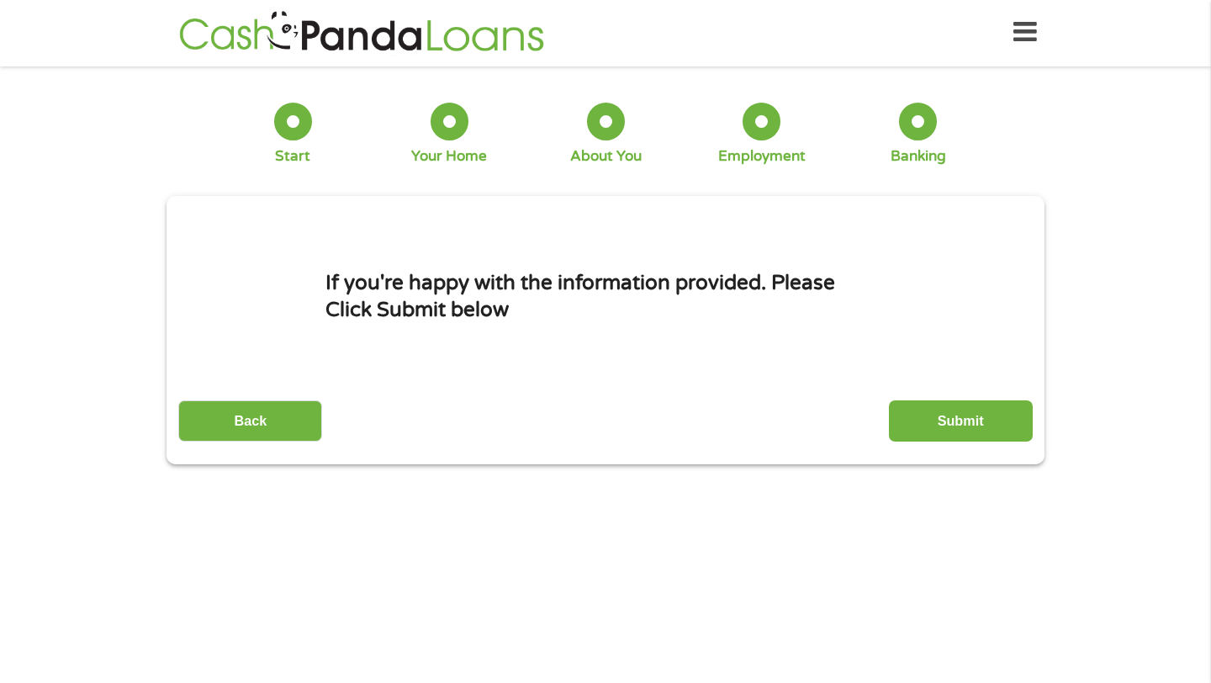
scroll to position [0, 0]
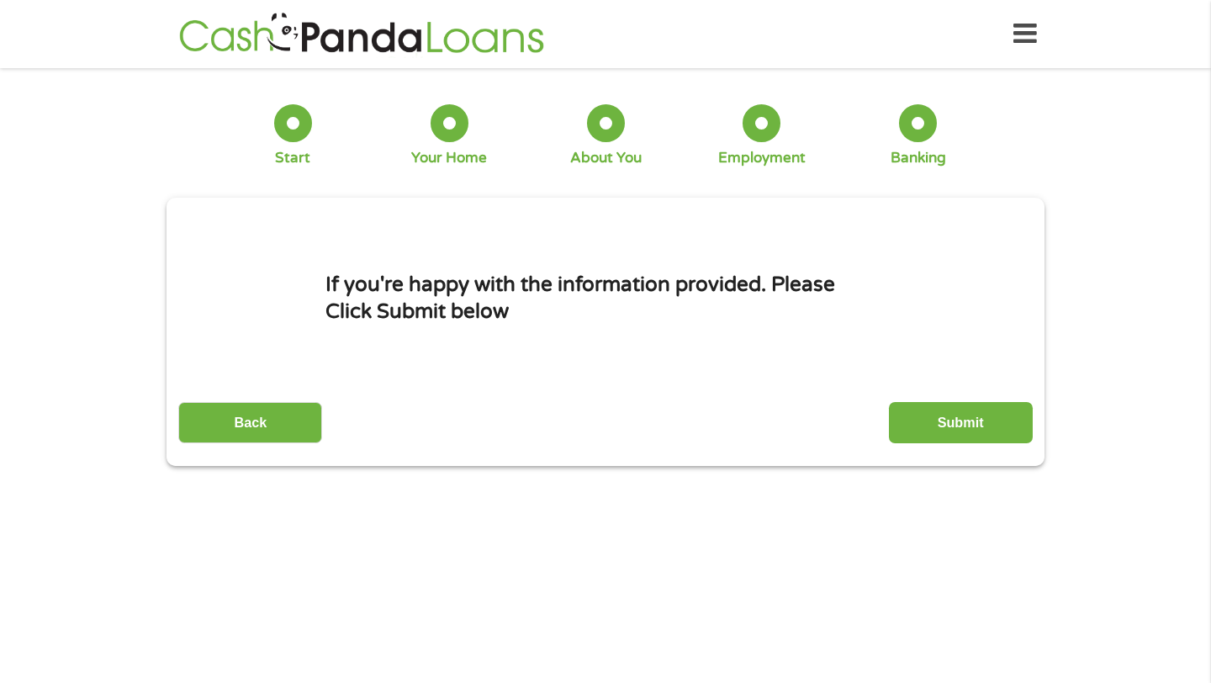
click at [952, 424] on input "Submit" at bounding box center [961, 422] width 144 height 41
